Goal: Task Accomplishment & Management: Manage account settings

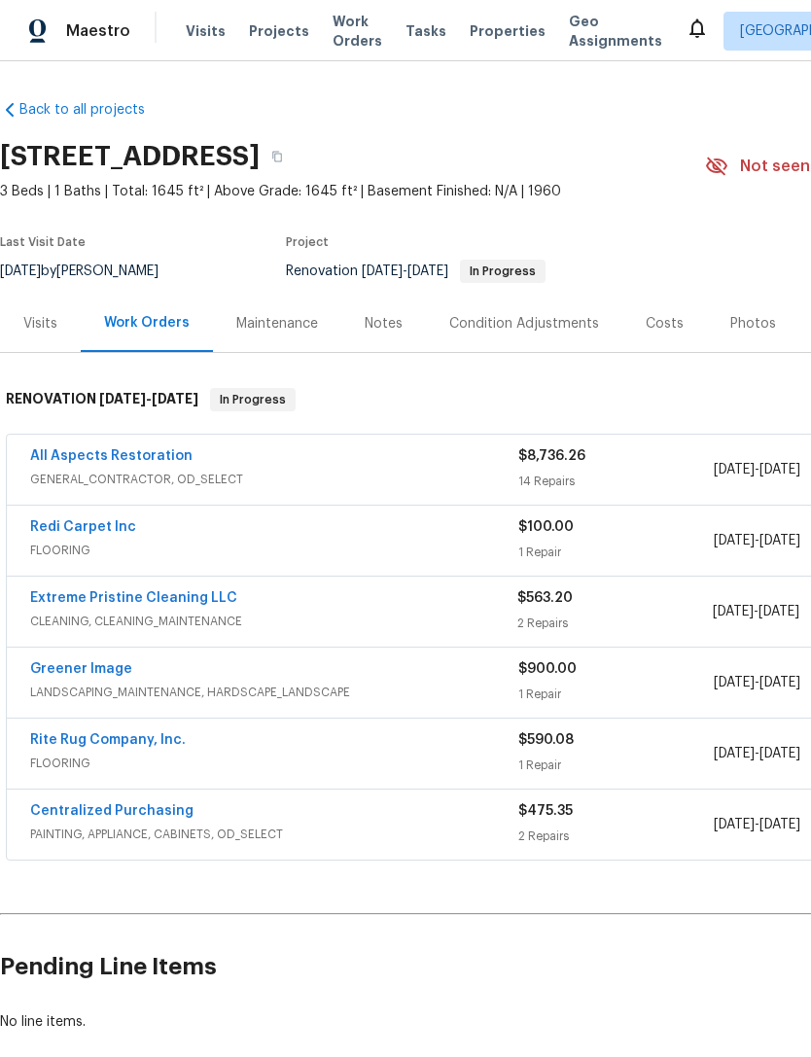
click at [59, 461] on link "All Aspects Restoration" at bounding box center [111, 456] width 162 height 14
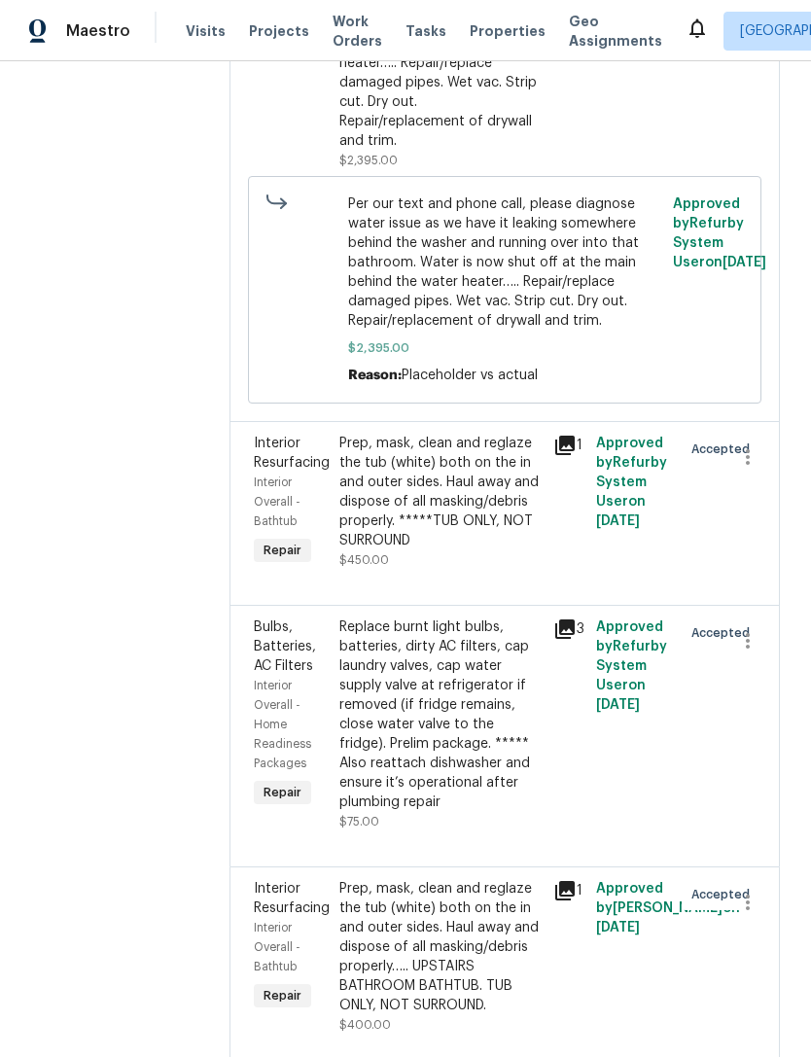
scroll to position [4113, 0]
click at [747, 903] on icon "button" at bounding box center [748, 904] width 4 height 16
click at [761, 908] on li "Cancel" at bounding box center [757, 896] width 75 height 32
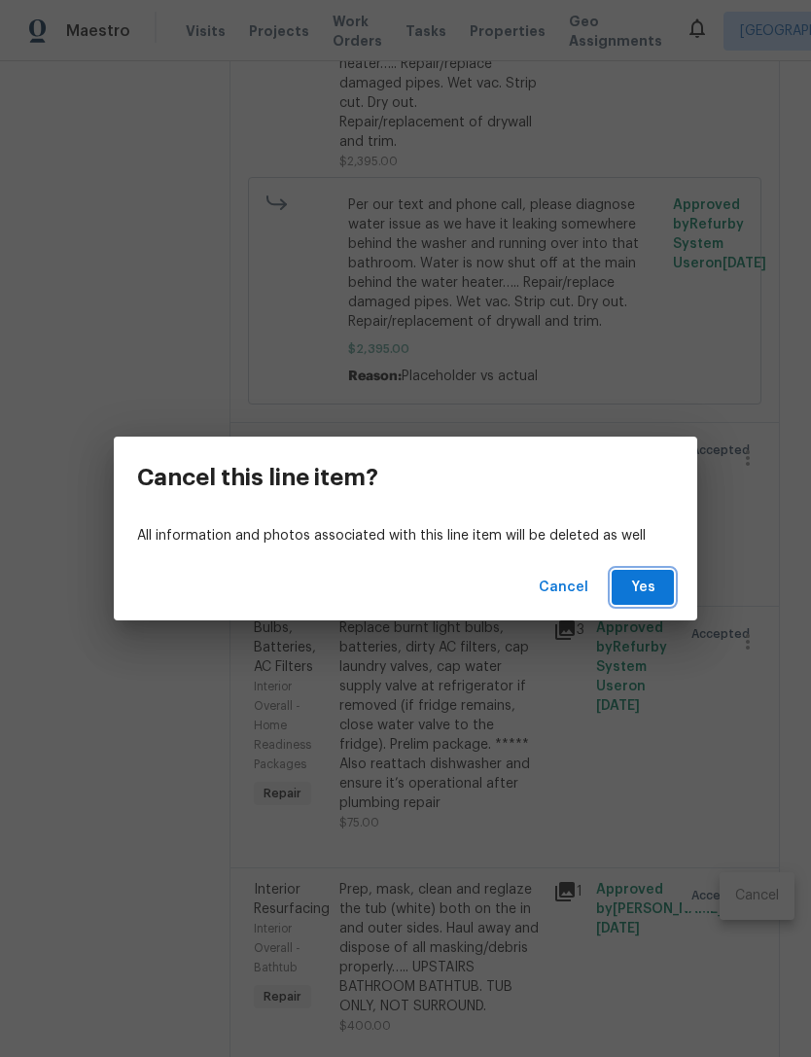
click at [649, 579] on span "Yes" at bounding box center [642, 588] width 31 height 24
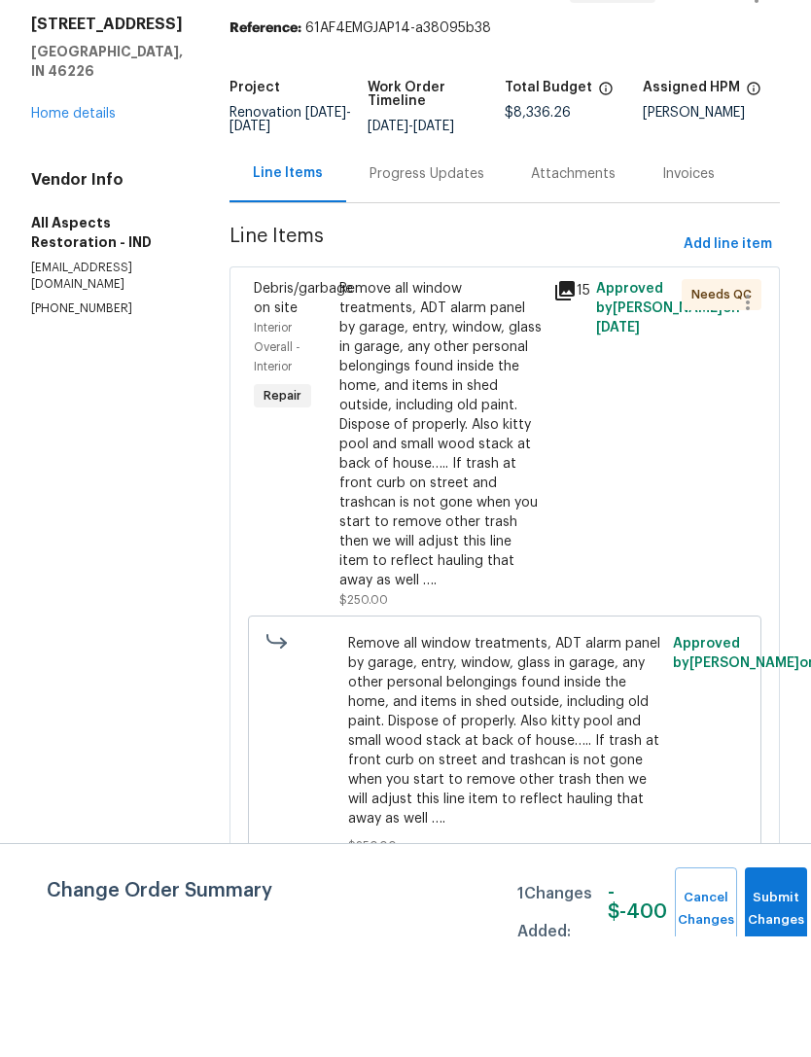
scroll to position [0, 0]
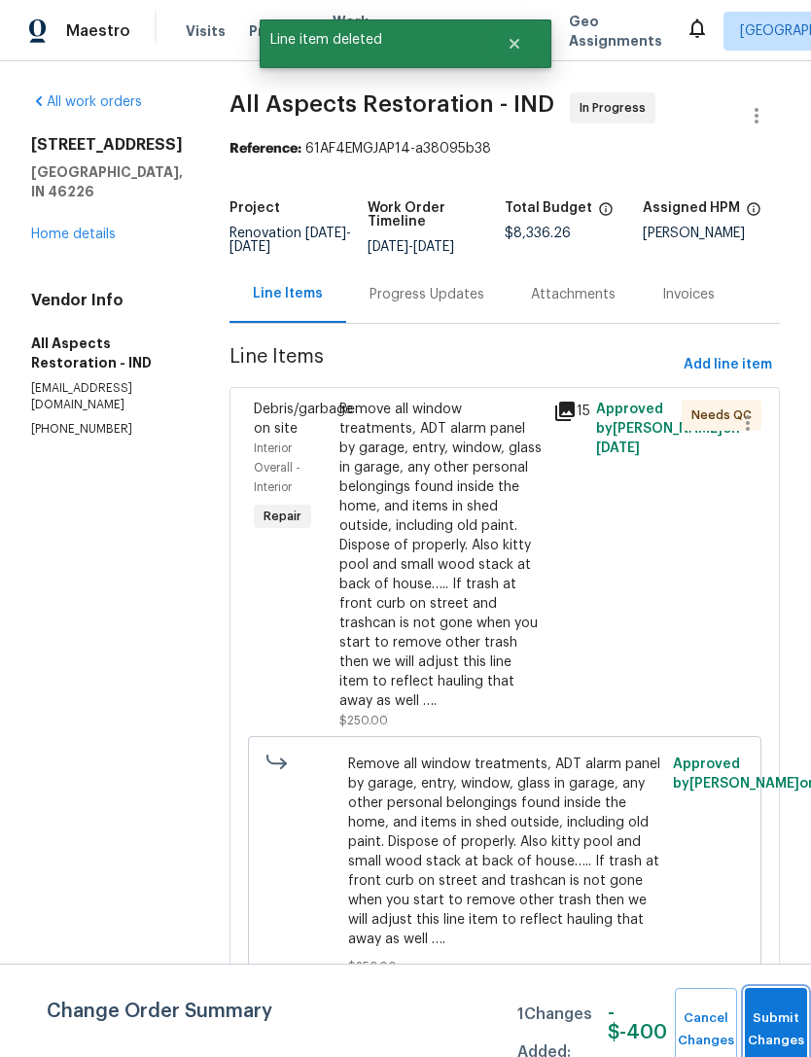
click at [769, 1056] on button "Submit Changes" at bounding box center [776, 1030] width 62 height 84
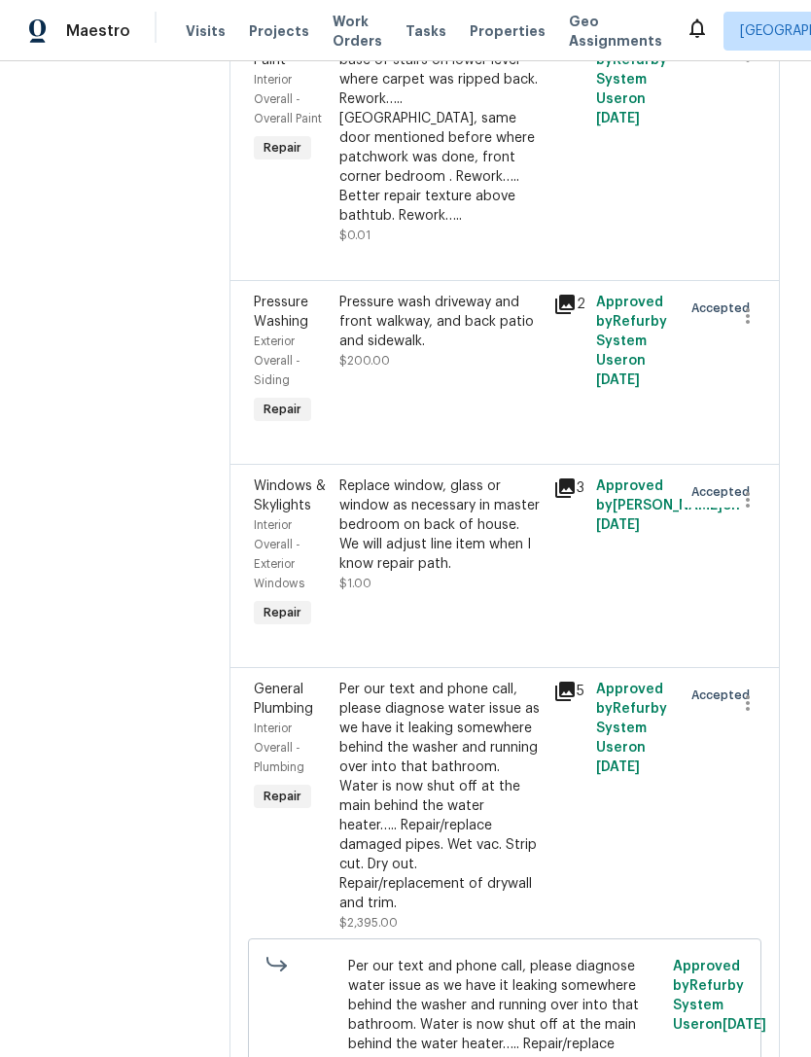
scroll to position [3353, 0]
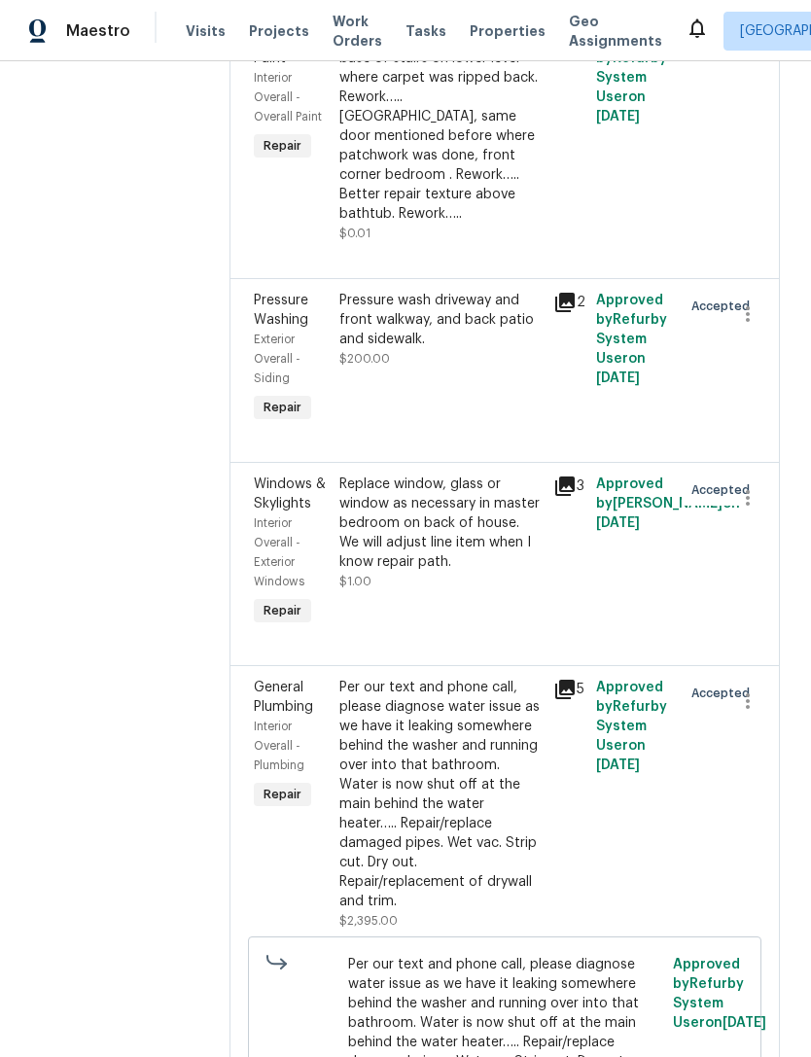
click at [290, 564] on span "Interior Overall - Exterior Windows" at bounding box center [279, 552] width 51 height 70
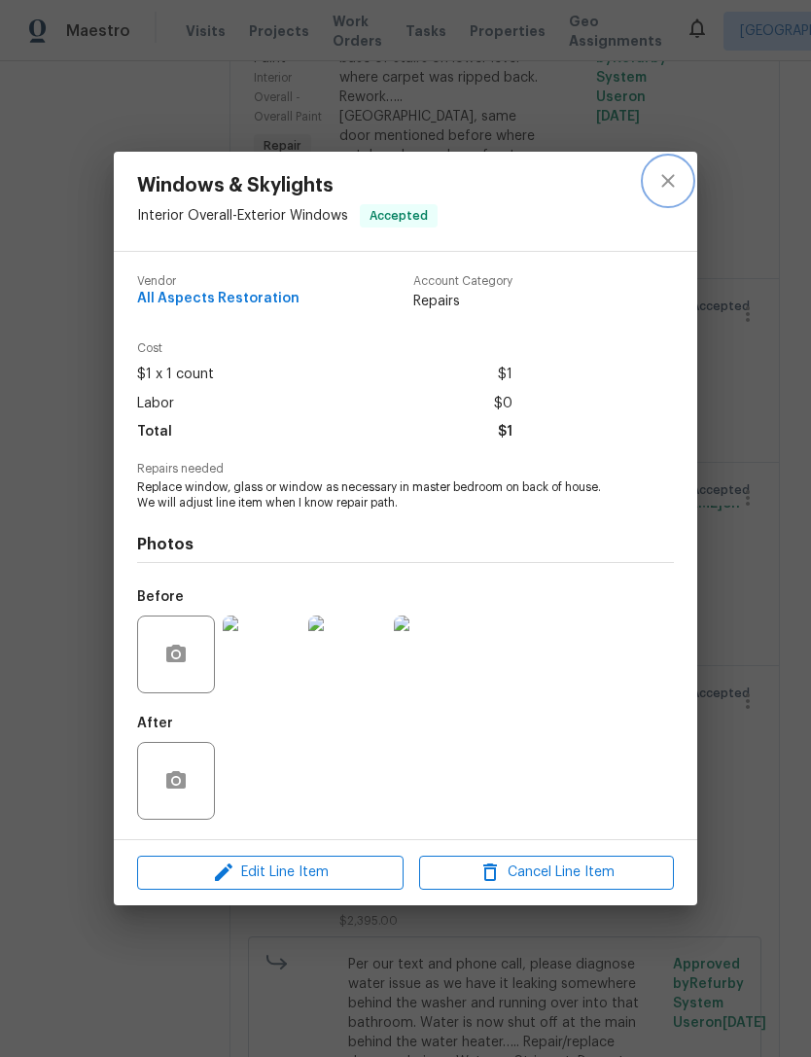
click at [668, 193] on icon "close" at bounding box center [667, 180] width 23 height 23
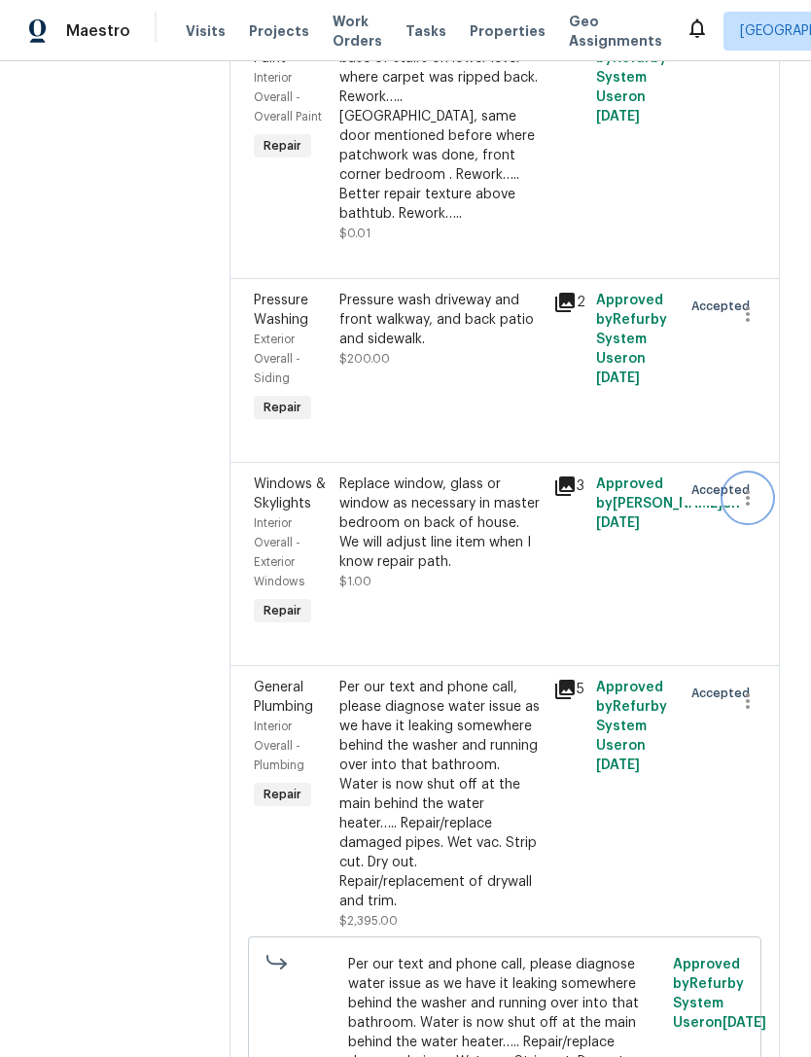
click at [752, 510] on icon "button" at bounding box center [747, 497] width 23 height 23
click at [760, 511] on li "Cancel" at bounding box center [757, 500] width 75 height 32
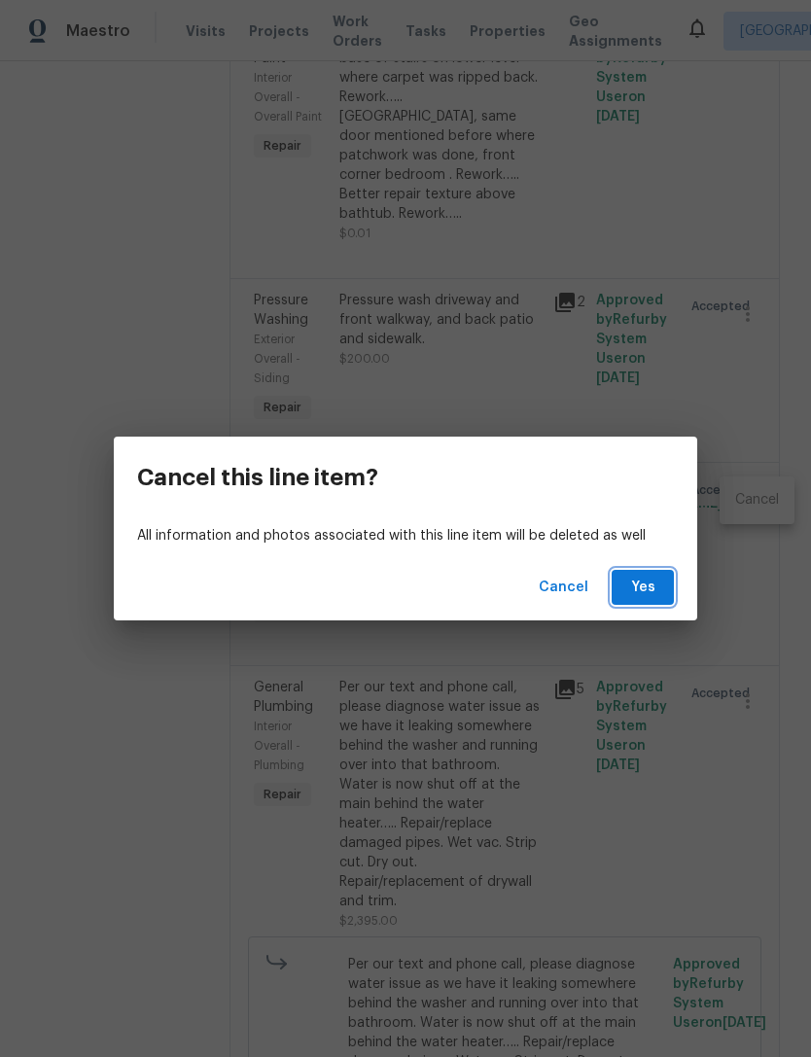
click at [664, 606] on button "Yes" at bounding box center [643, 588] width 62 height 36
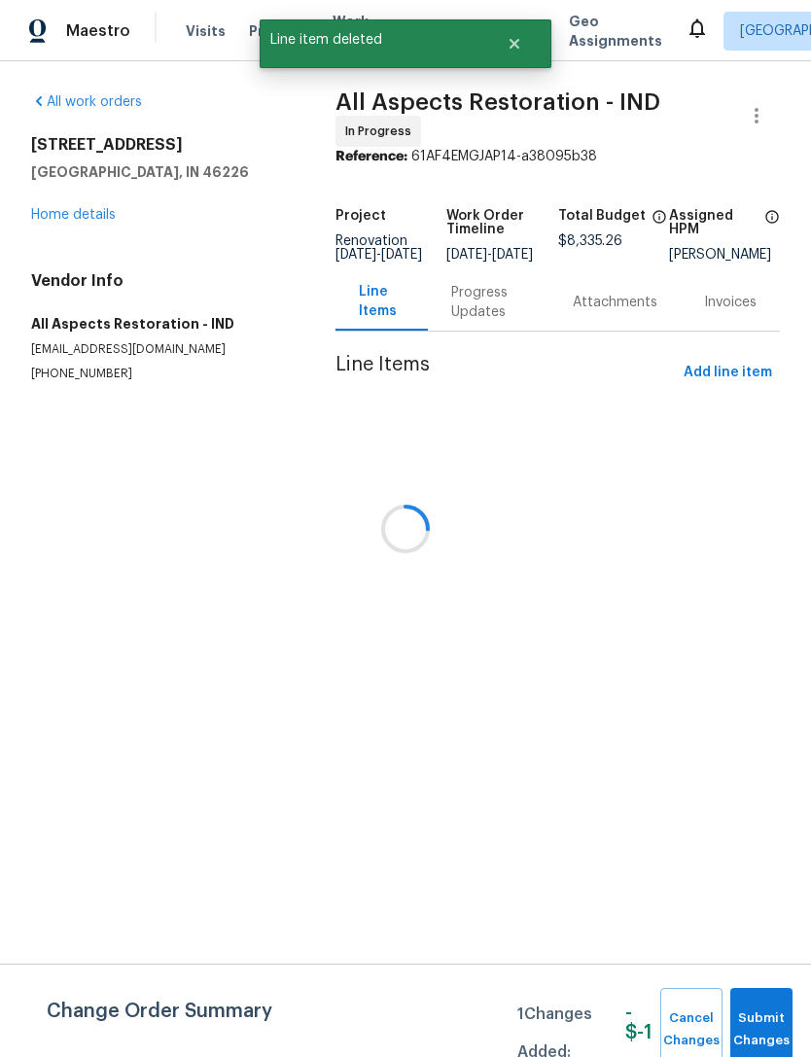
scroll to position [0, 0]
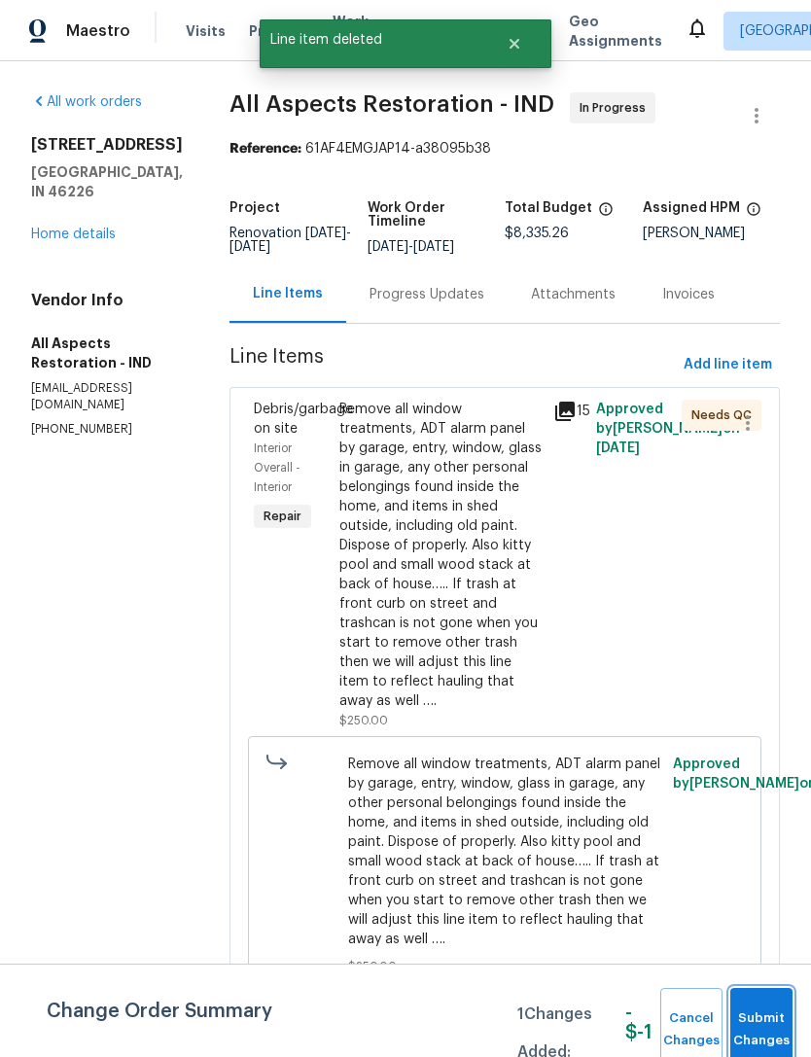
click at [761, 1015] on span "Submit Changes" at bounding box center [761, 1030] width 43 height 45
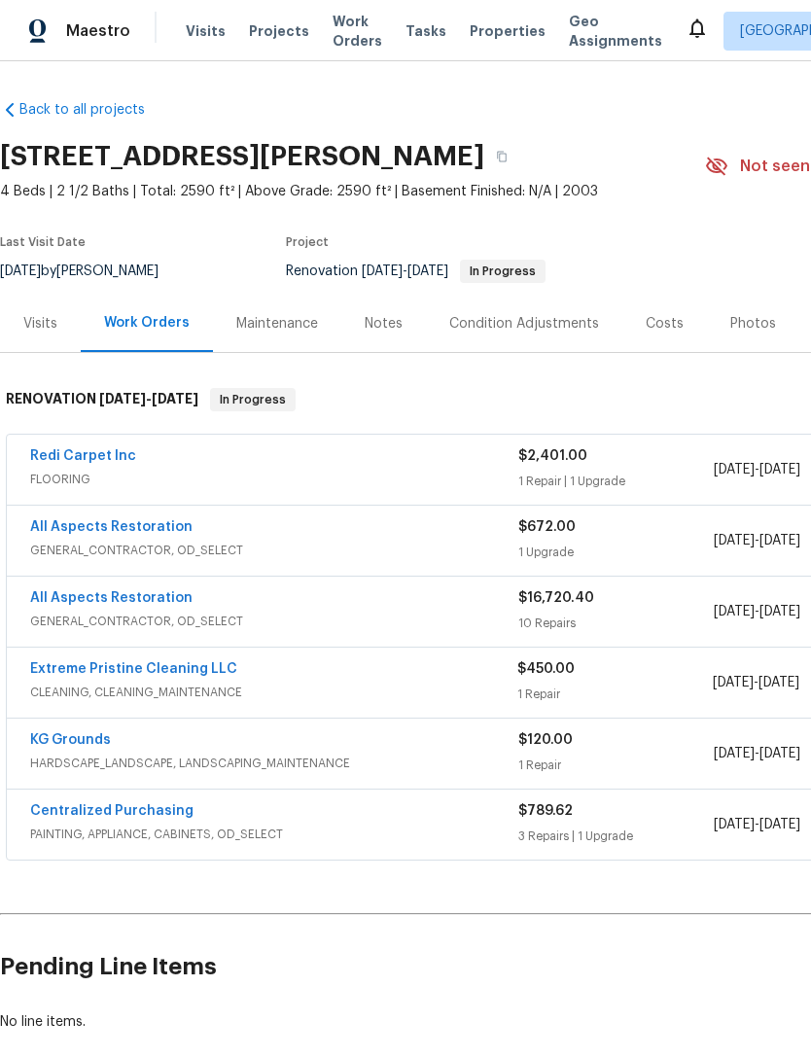
click at [189, 30] on span "Visits" at bounding box center [206, 30] width 40 height 19
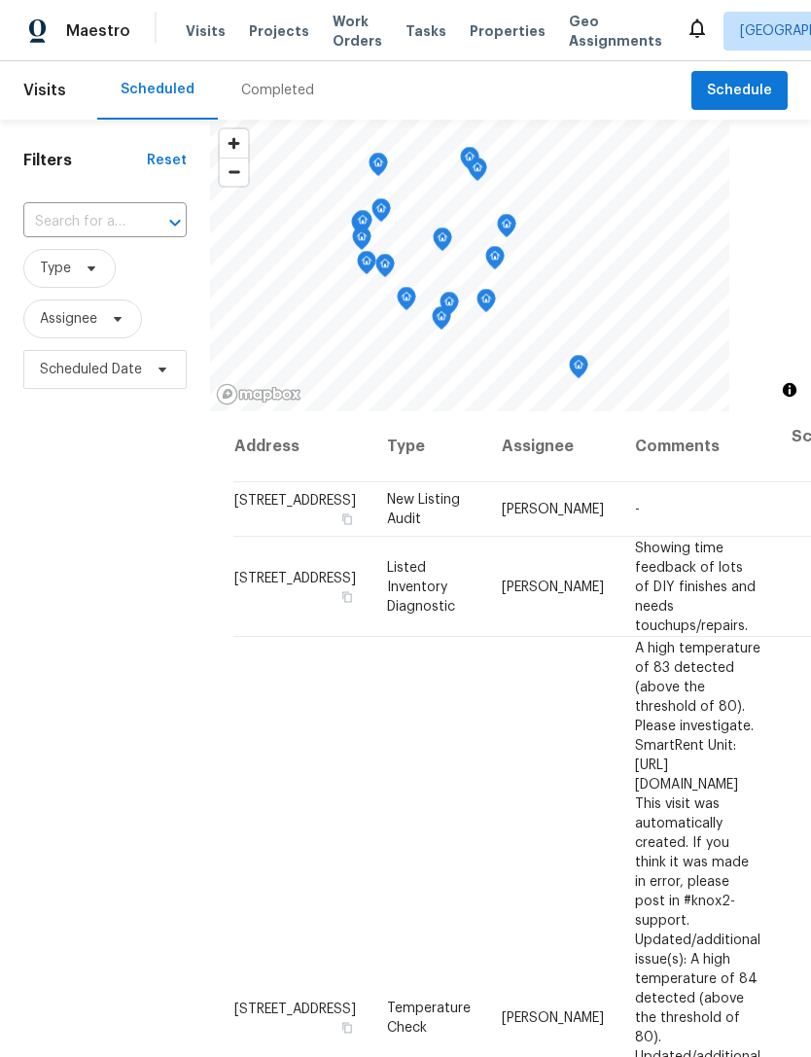
click at [43, 223] on input "text" at bounding box center [77, 222] width 109 height 30
type input "7418"
click at [56, 270] on li "[STREET_ADDRESS][PERSON_NAME]" at bounding box center [103, 277] width 162 height 53
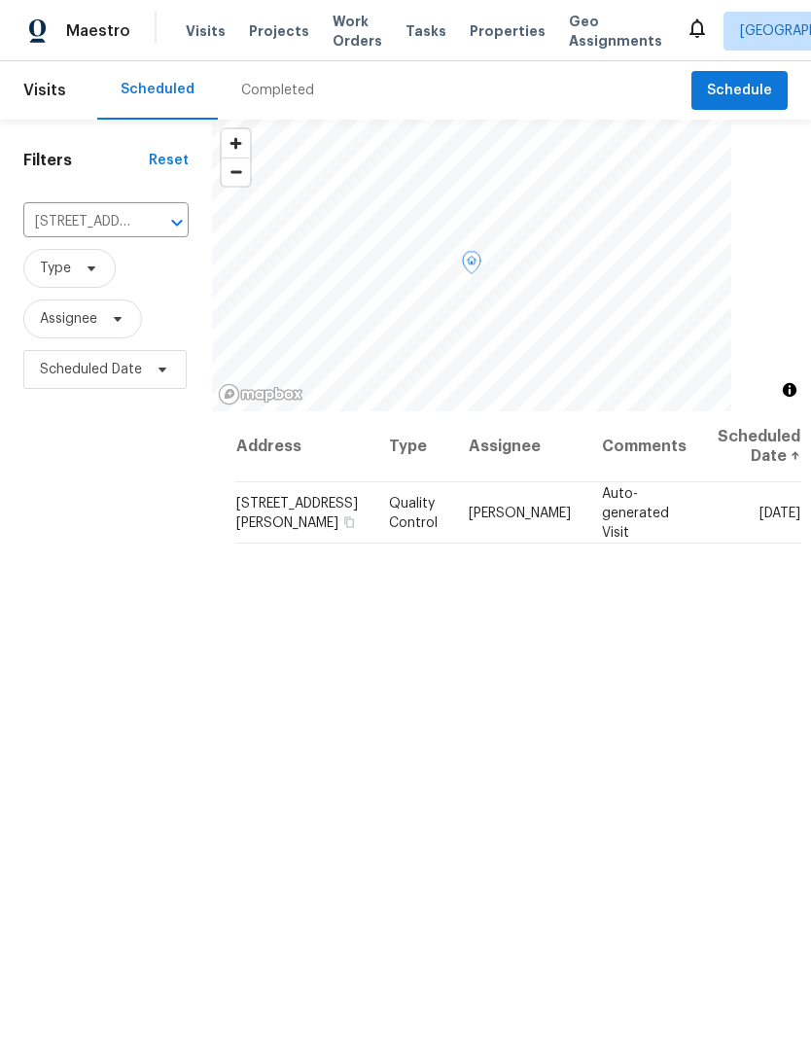
click at [0, 0] on icon at bounding box center [0, 0] width 0 height 0
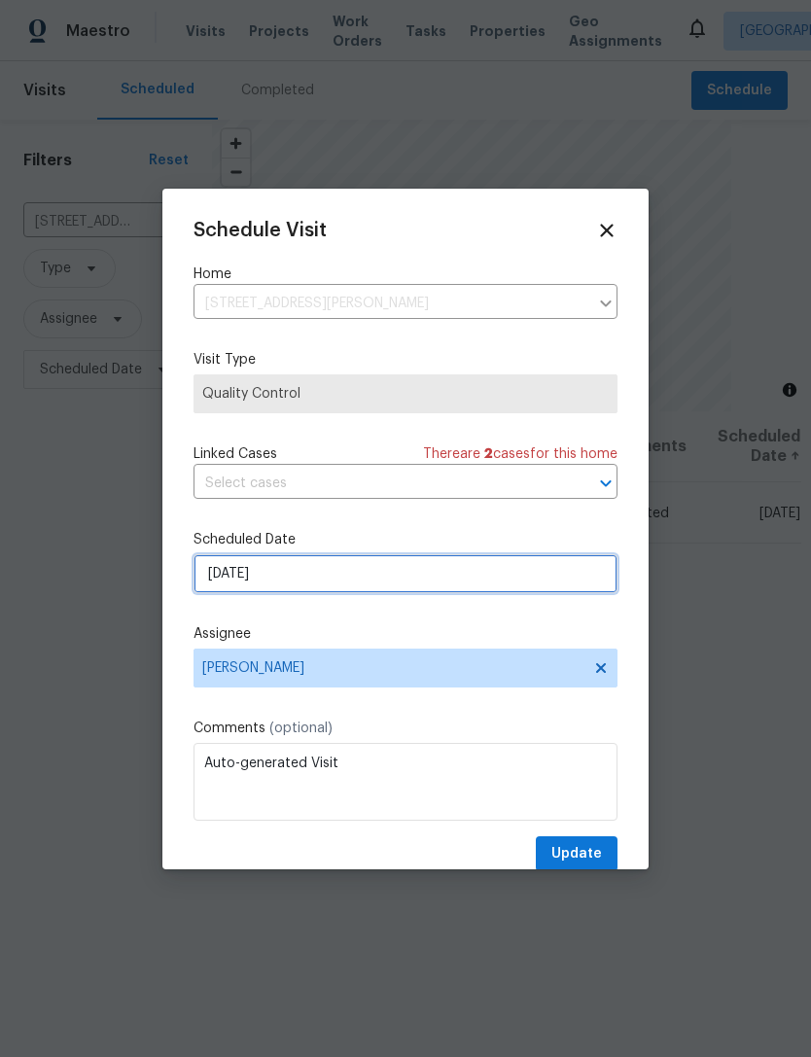
click at [211, 584] on input "[DATE]" at bounding box center [406, 573] width 424 height 39
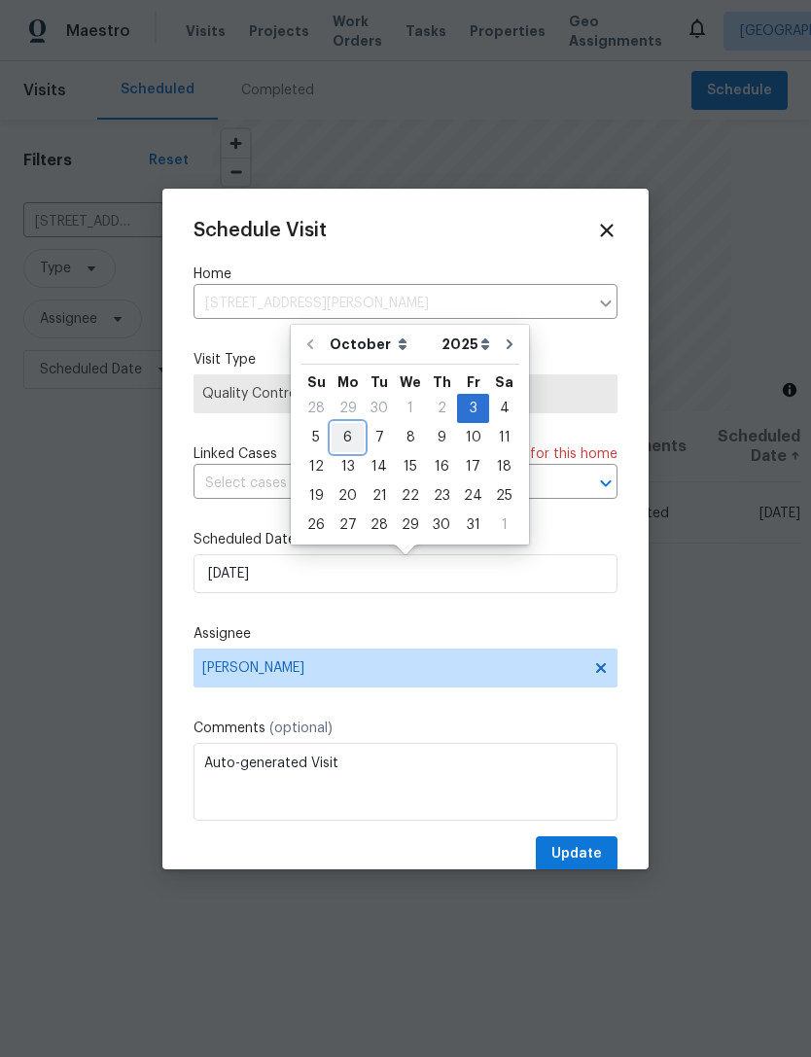
click at [335, 442] on div "6" at bounding box center [348, 437] width 32 height 27
type input "[DATE]"
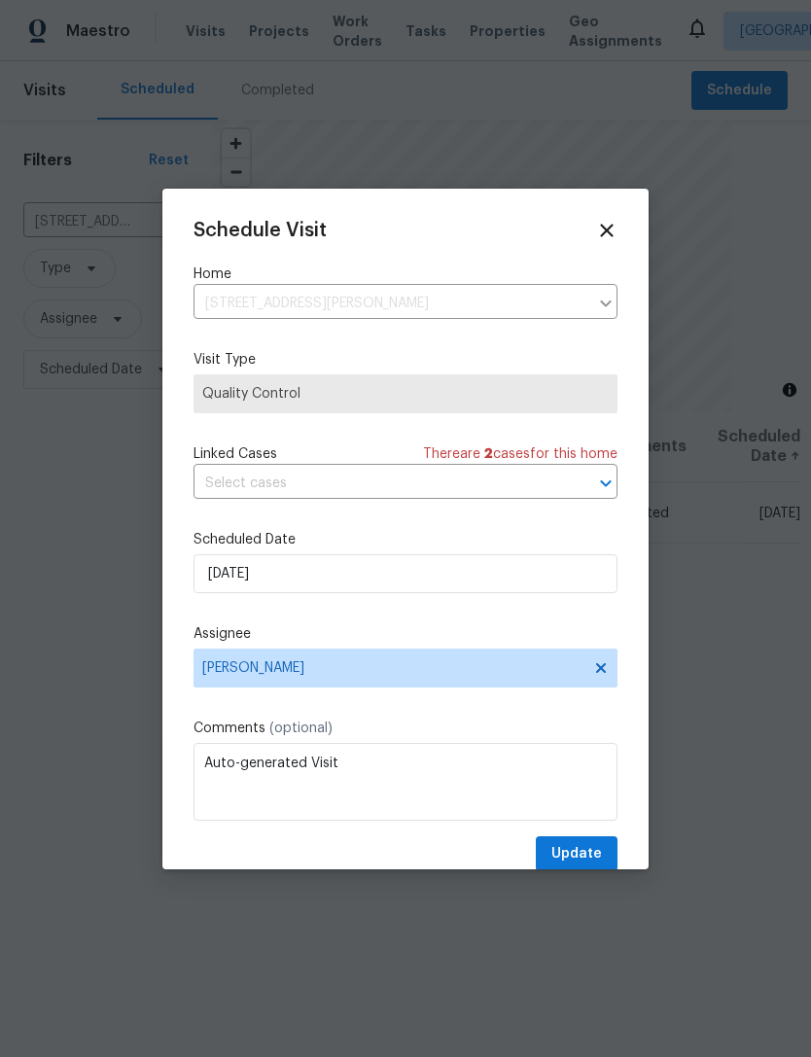
click at [608, 919] on div at bounding box center [405, 528] width 811 height 1057
click at [596, 855] on span "Update" at bounding box center [576, 854] width 51 height 24
